Goal: Information Seeking & Learning: Learn about a topic

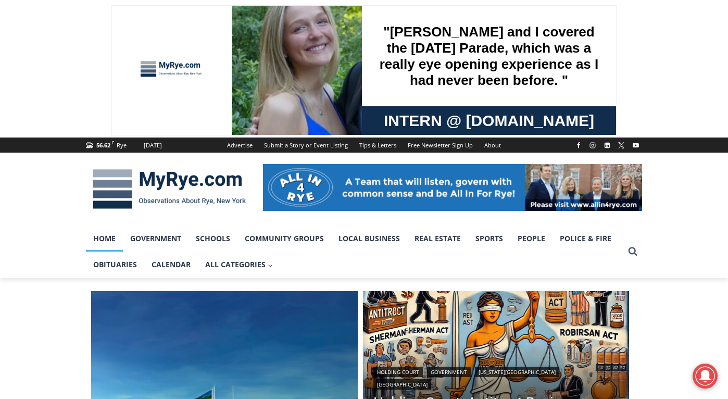
scroll to position [349, 0]
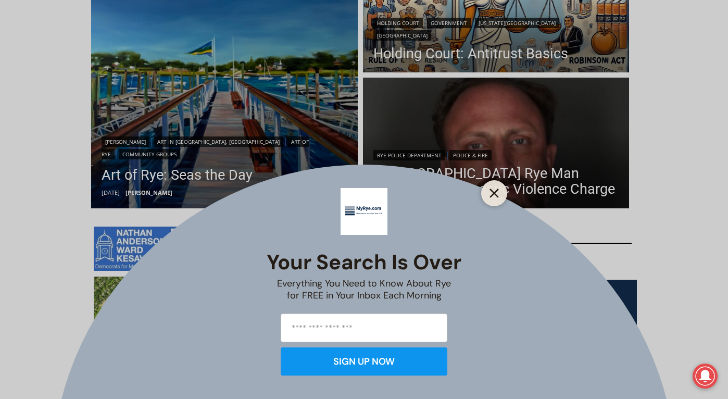
click at [493, 190] on icon "Close" at bounding box center [494, 193] width 9 height 9
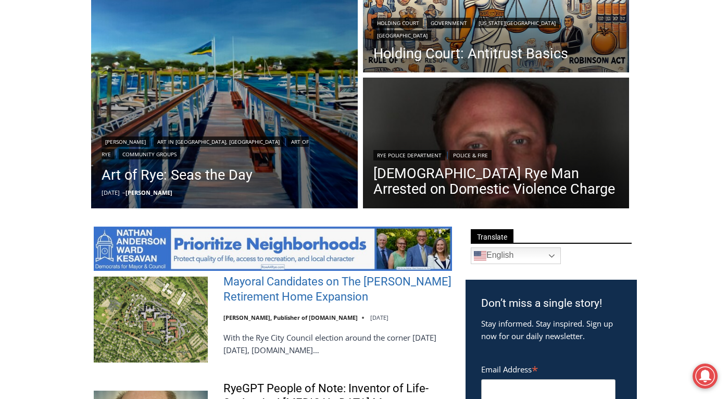
click at [348, 285] on link "Mayoral Candidates on The [PERSON_NAME] Retirement Home Expansion" at bounding box center [337, 290] width 229 height 30
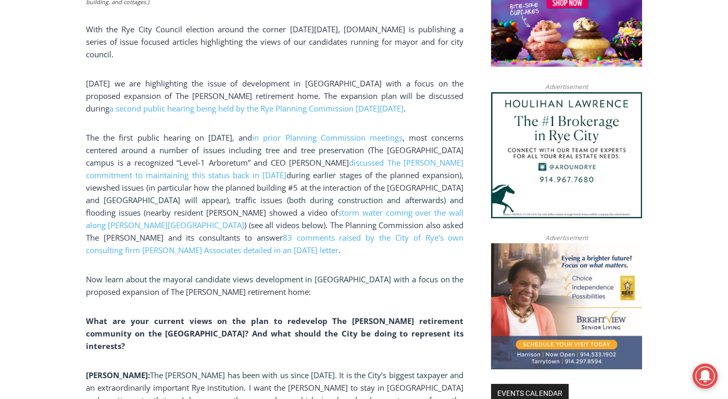
scroll to position [785, 0]
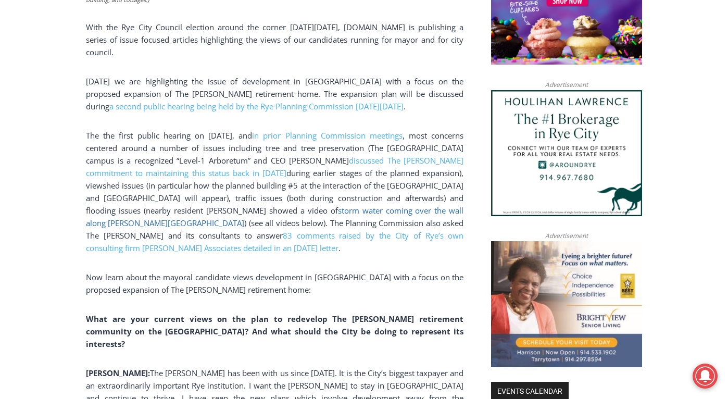
click at [399, 205] on link "storm water coming over the wall along [PERSON_NAME][GEOGRAPHIC_DATA]" at bounding box center [275, 216] width 378 height 23
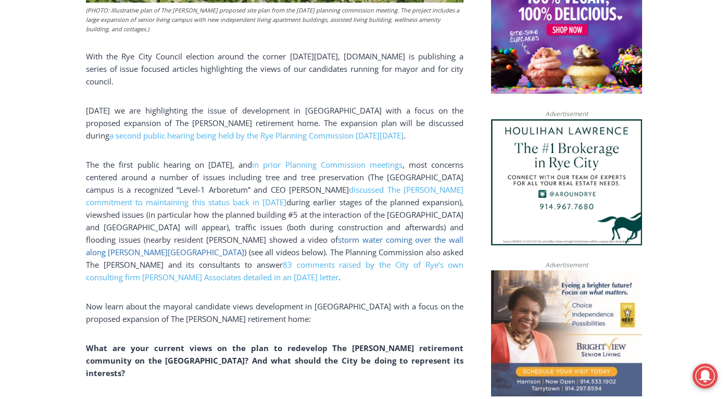
scroll to position [773, 0]
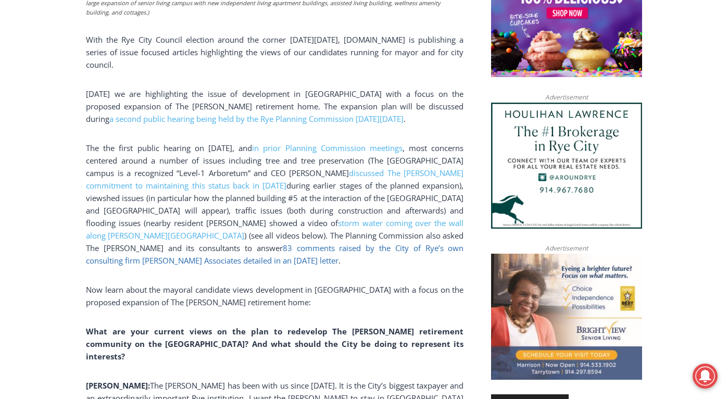
click at [196, 243] on span "83 comments raised by the City of Rye’s own consulting firm [PERSON_NAME] Assoc…" at bounding box center [275, 254] width 378 height 23
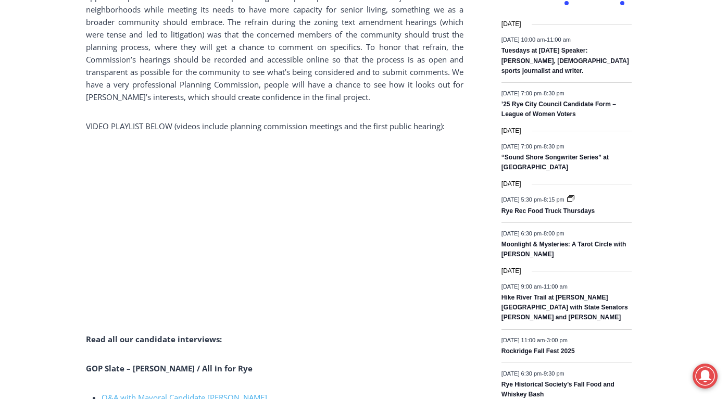
scroll to position [1365, 0]
